Goal: Information Seeking & Learning: Find specific fact

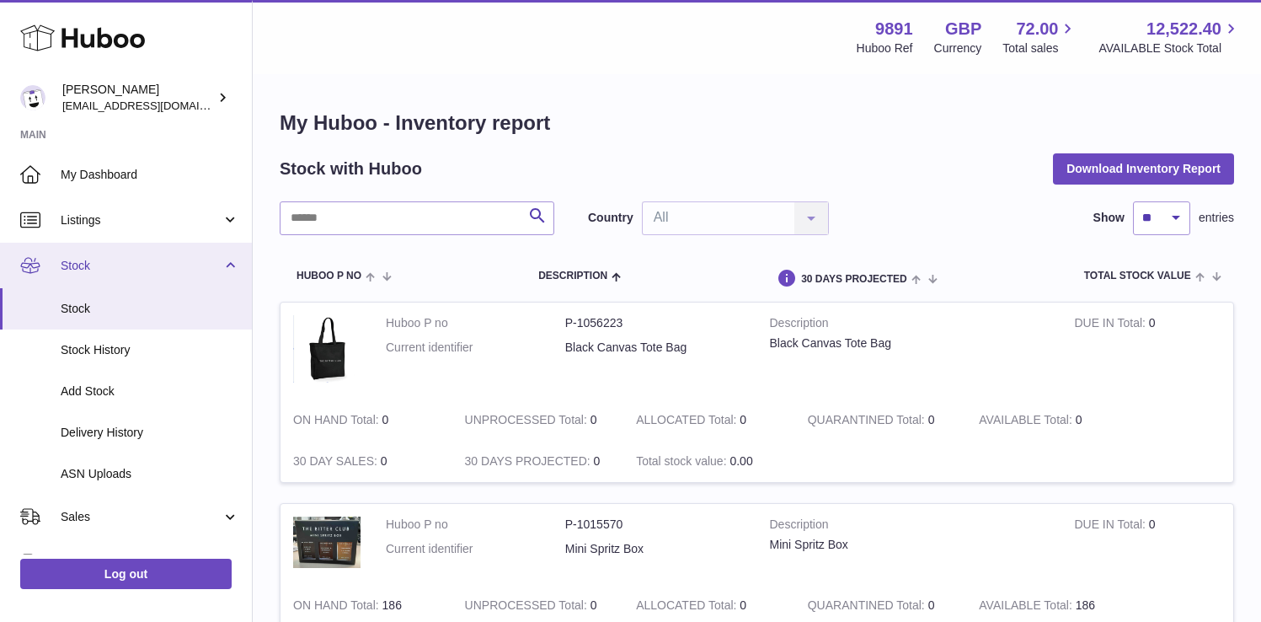
click at [132, 262] on span "Stock" at bounding box center [141, 266] width 161 height 16
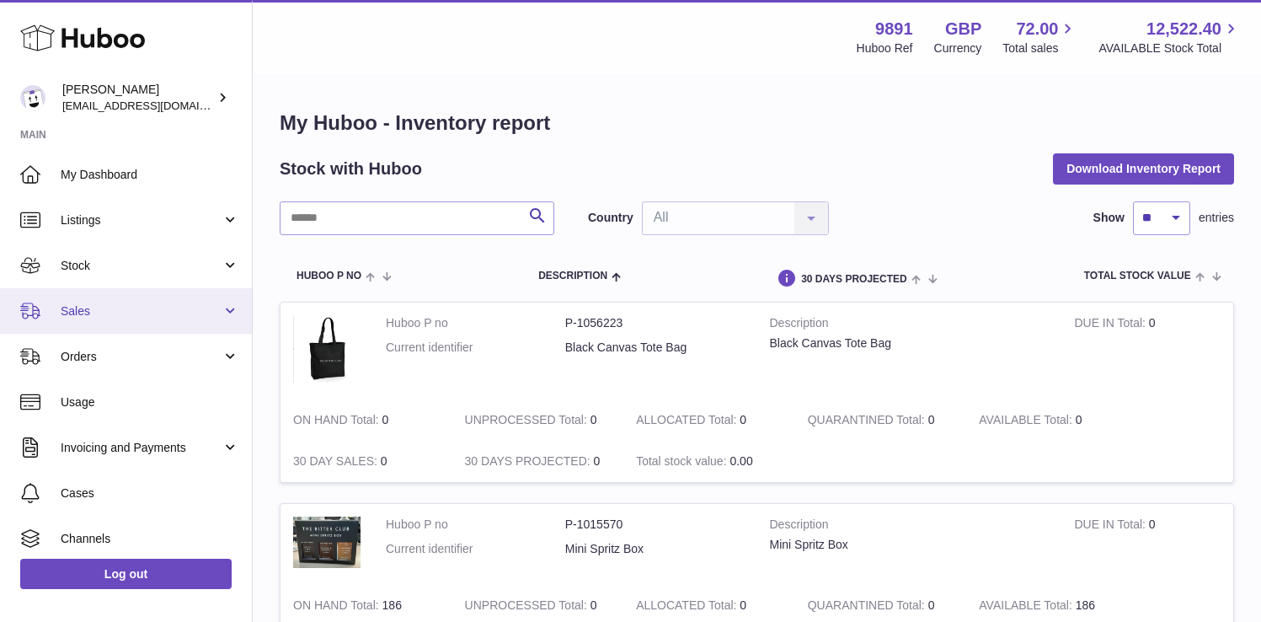
click at [120, 311] on span "Sales" at bounding box center [141, 311] width 161 height 16
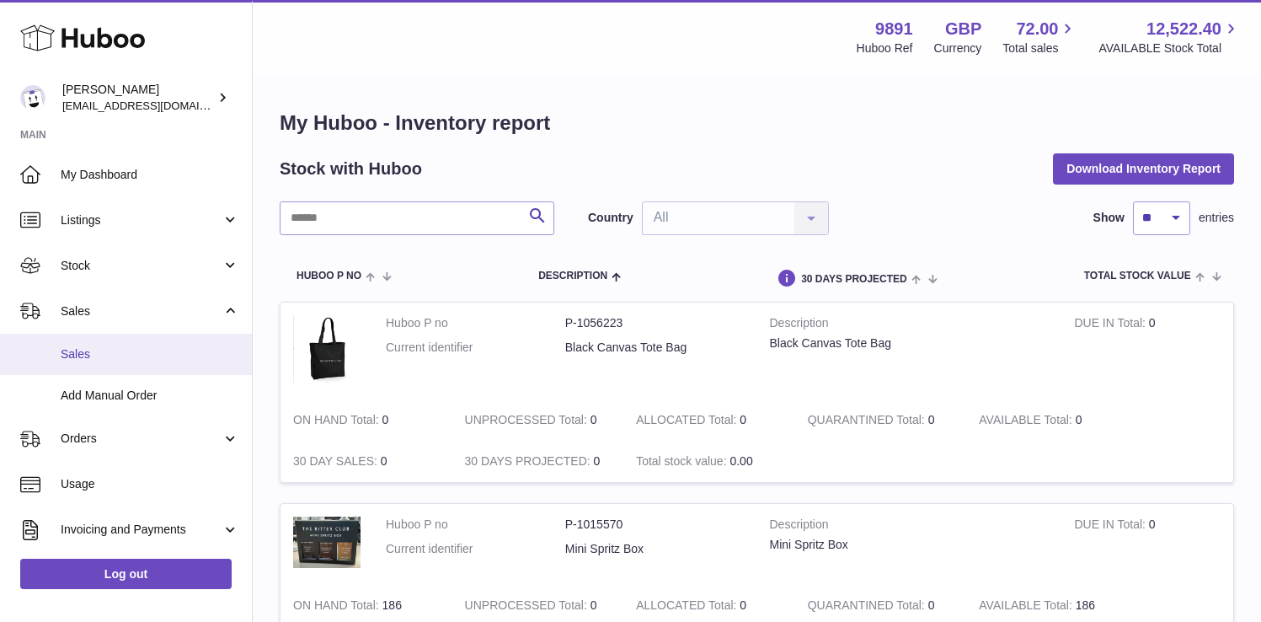
click at [125, 368] on link "Sales" at bounding box center [126, 354] width 252 height 41
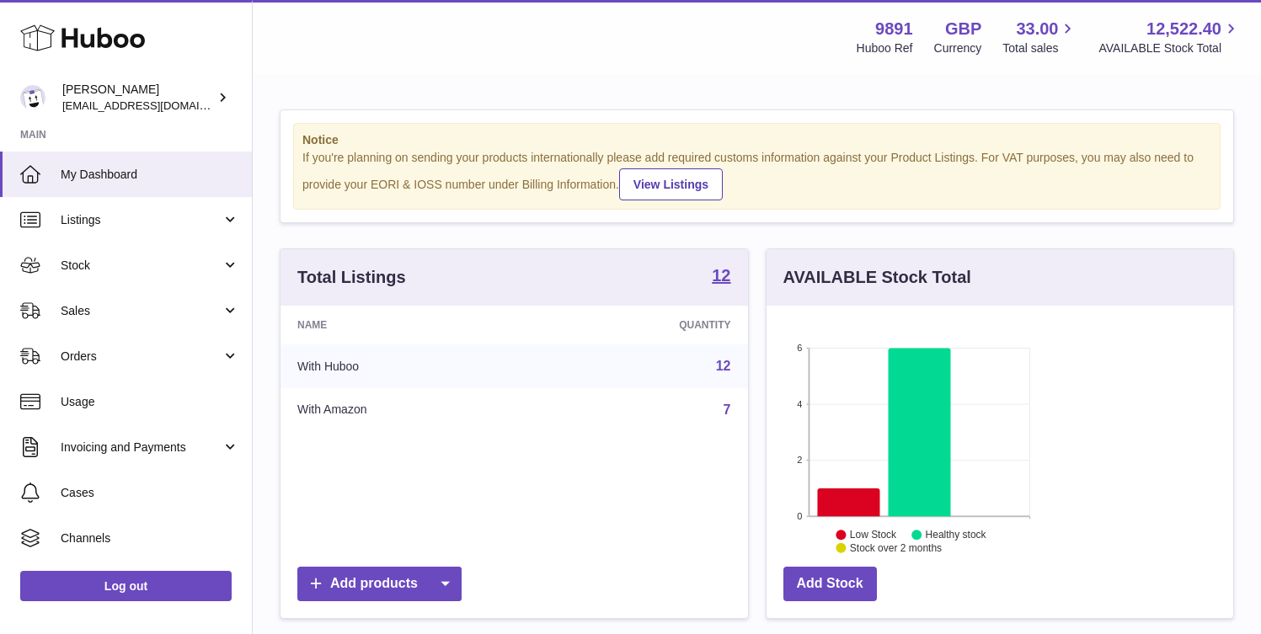
scroll to position [263, 305]
click at [117, 307] on span "Sales" at bounding box center [141, 311] width 161 height 16
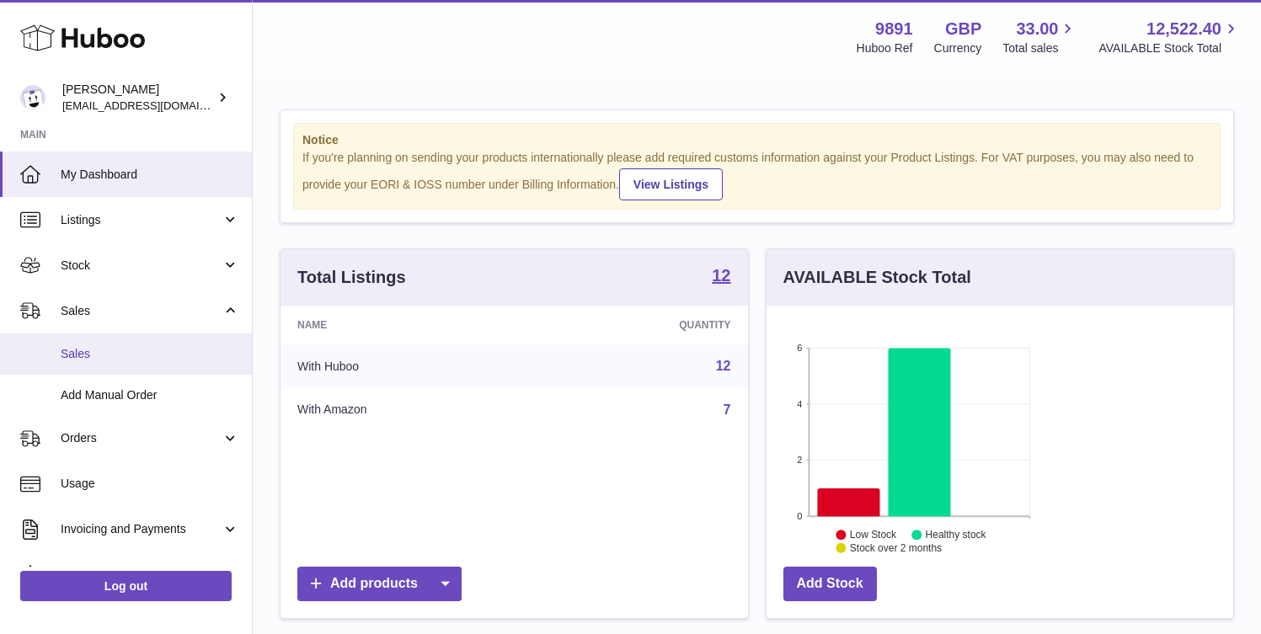
click at [99, 366] on link "Sales" at bounding box center [126, 354] width 252 height 41
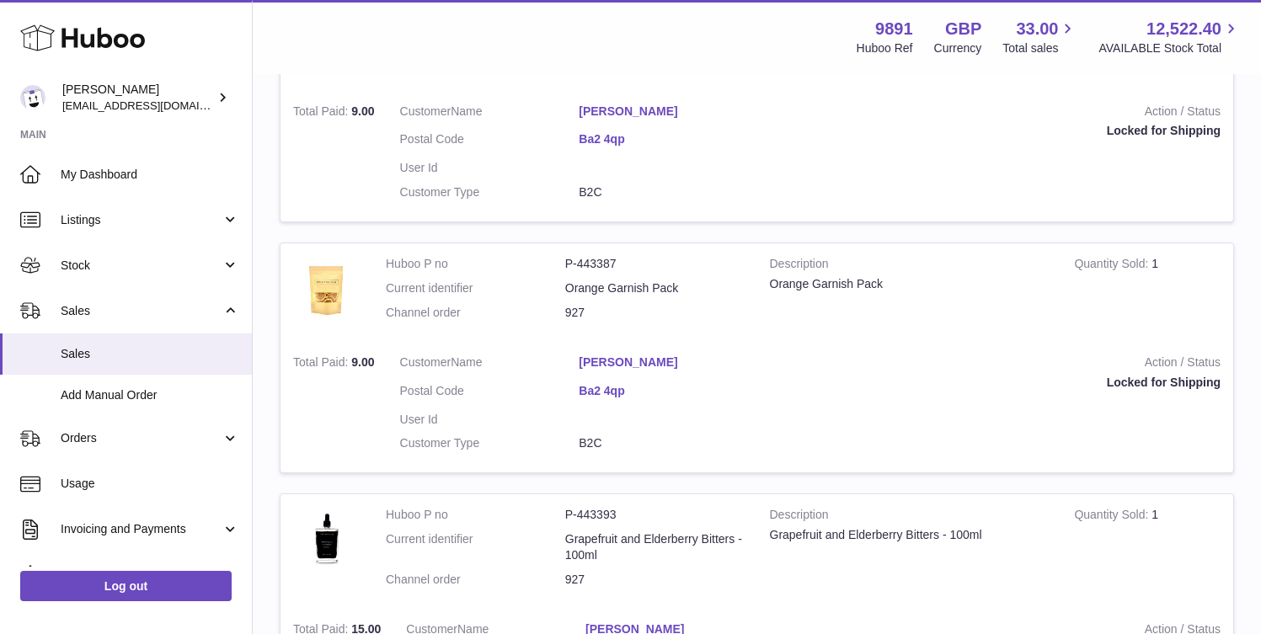
scroll to position [428, 0]
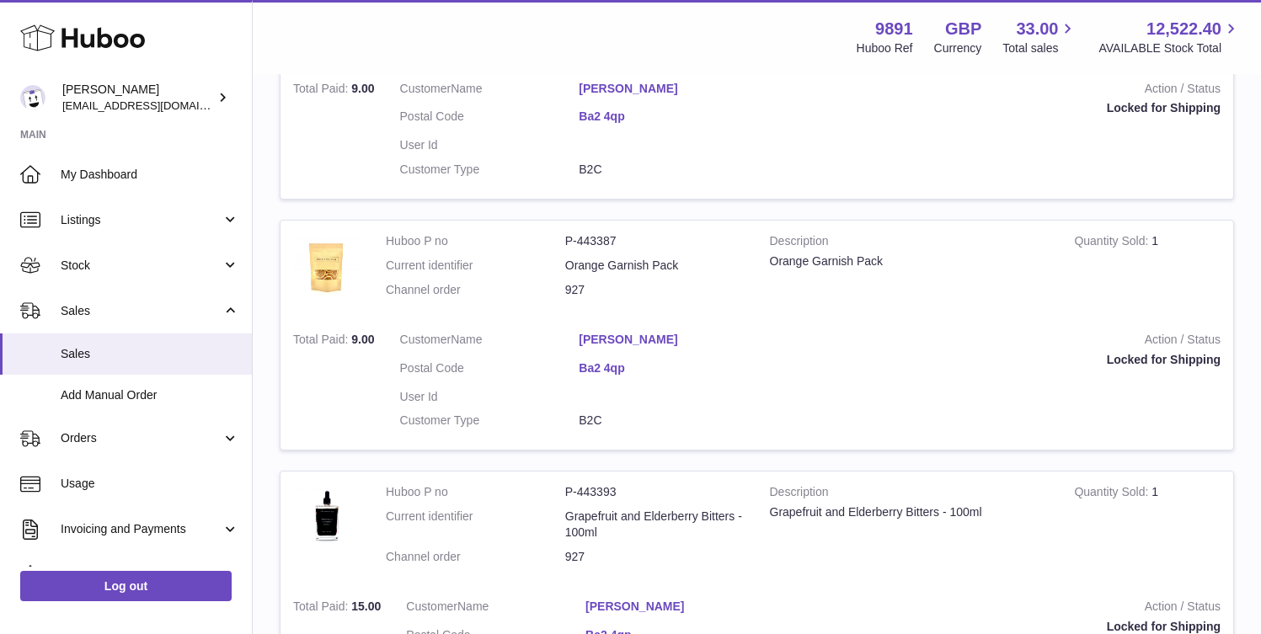
drag, startPoint x: 1111, startPoint y: 426, endPoint x: 1047, endPoint y: 405, distance: 67.4
copy dl "[PERSON_NAME]"
click at [1061, 319] on td "Quantity Sold 1" at bounding box center [1147, 270] width 172 height 99
